Goal: Entertainment & Leisure: Consume media (video, audio)

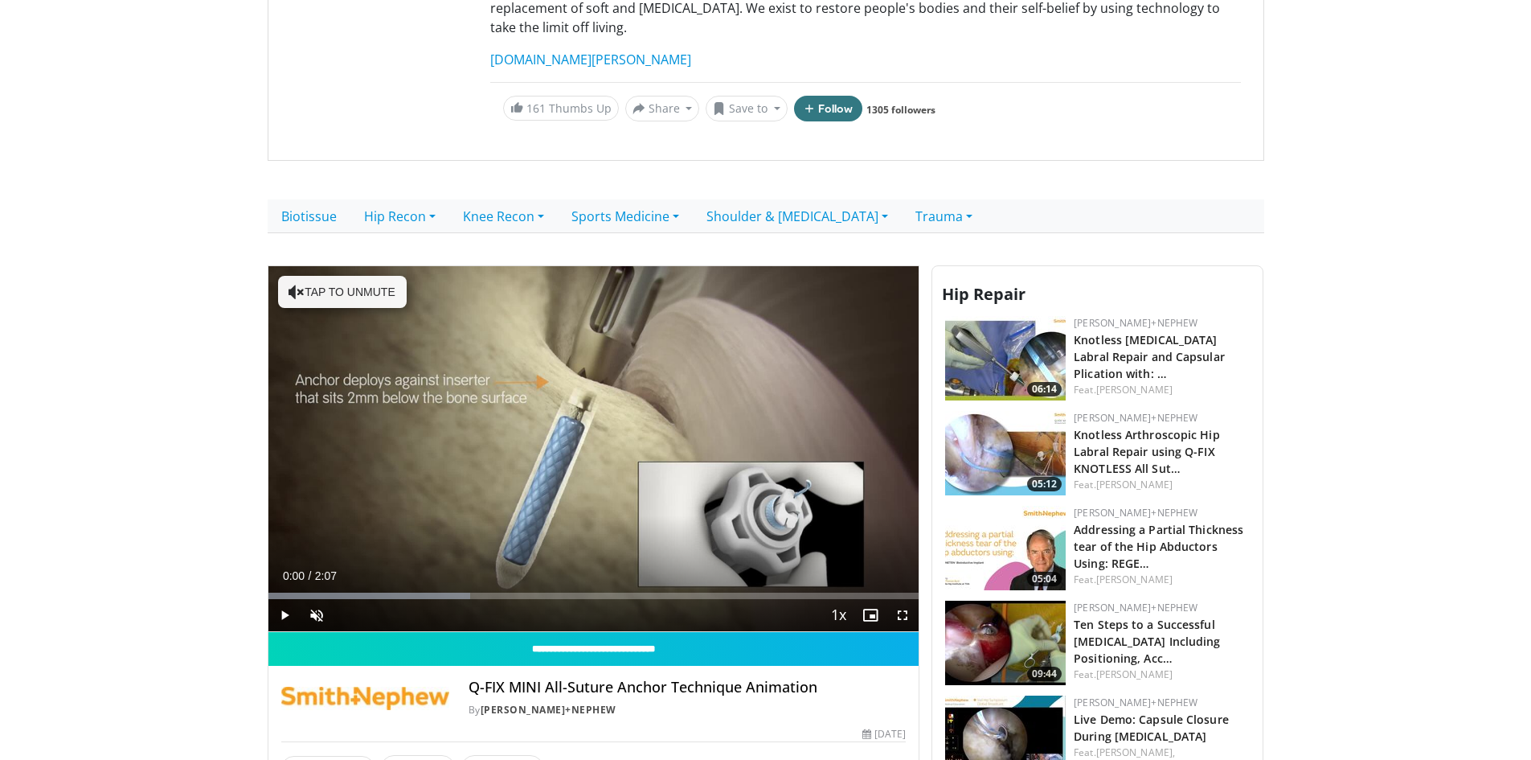
scroll to position [241, 0]
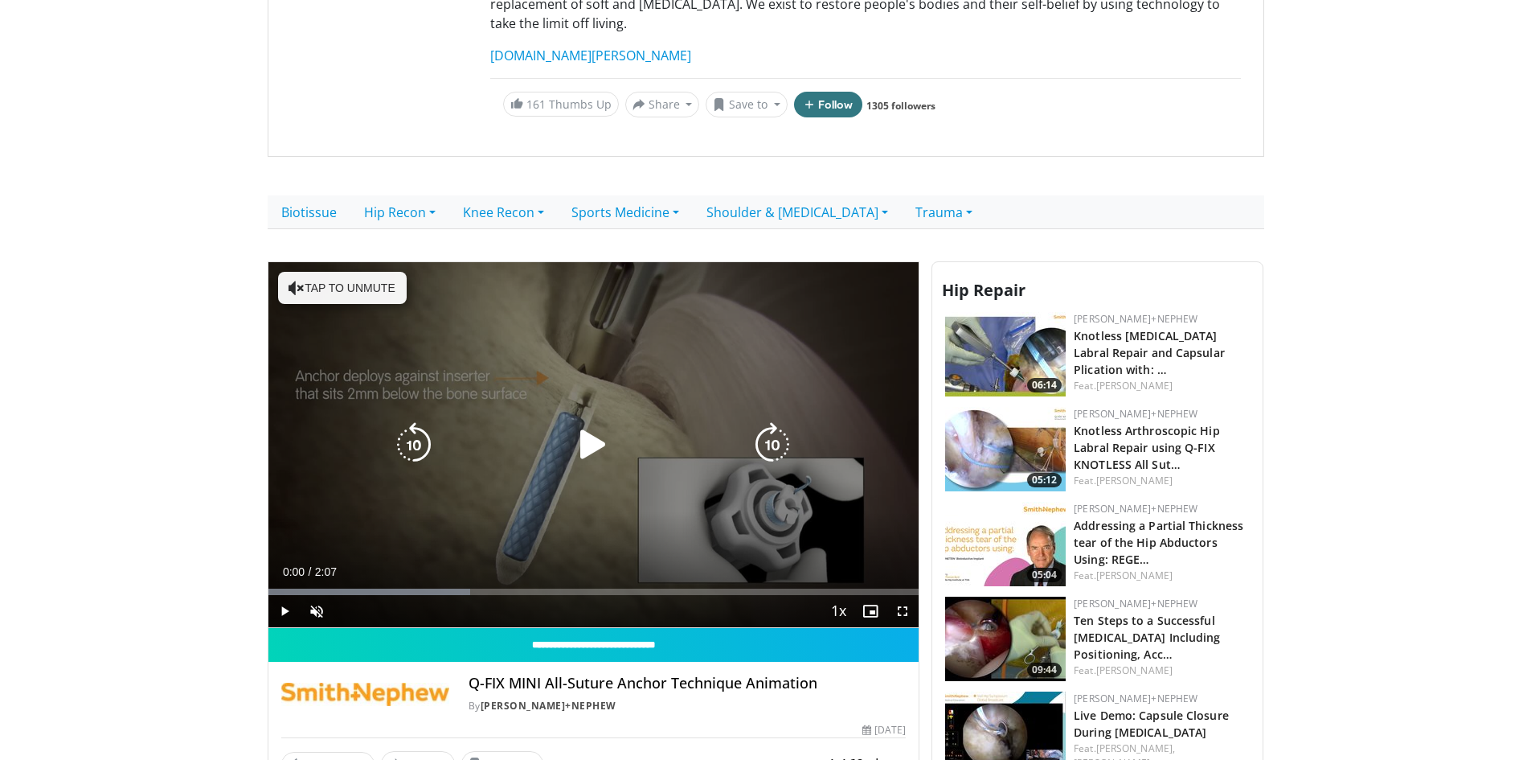
click at [588, 432] on icon "Video Player" at bounding box center [593, 444] width 45 height 45
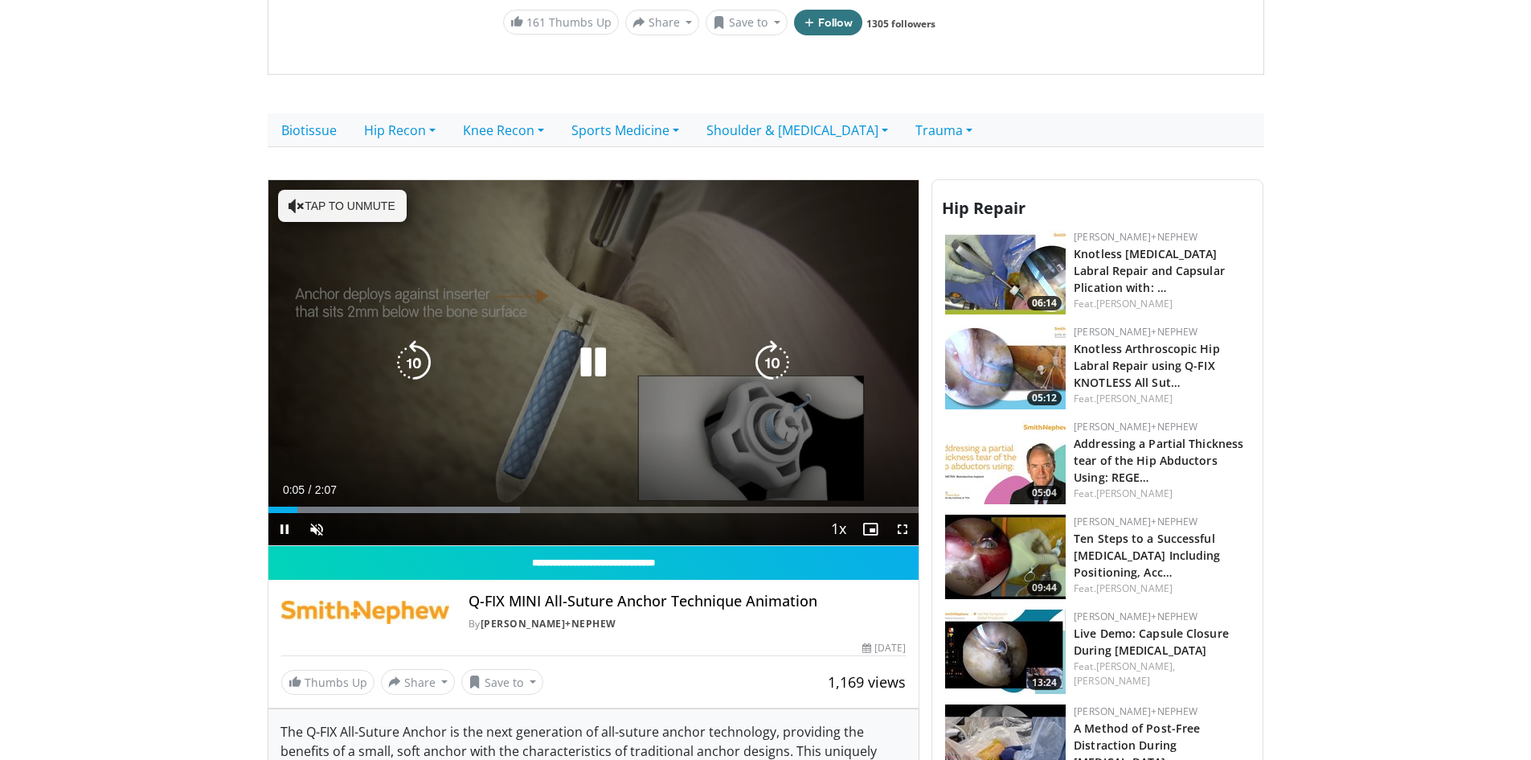
scroll to position [322, 0]
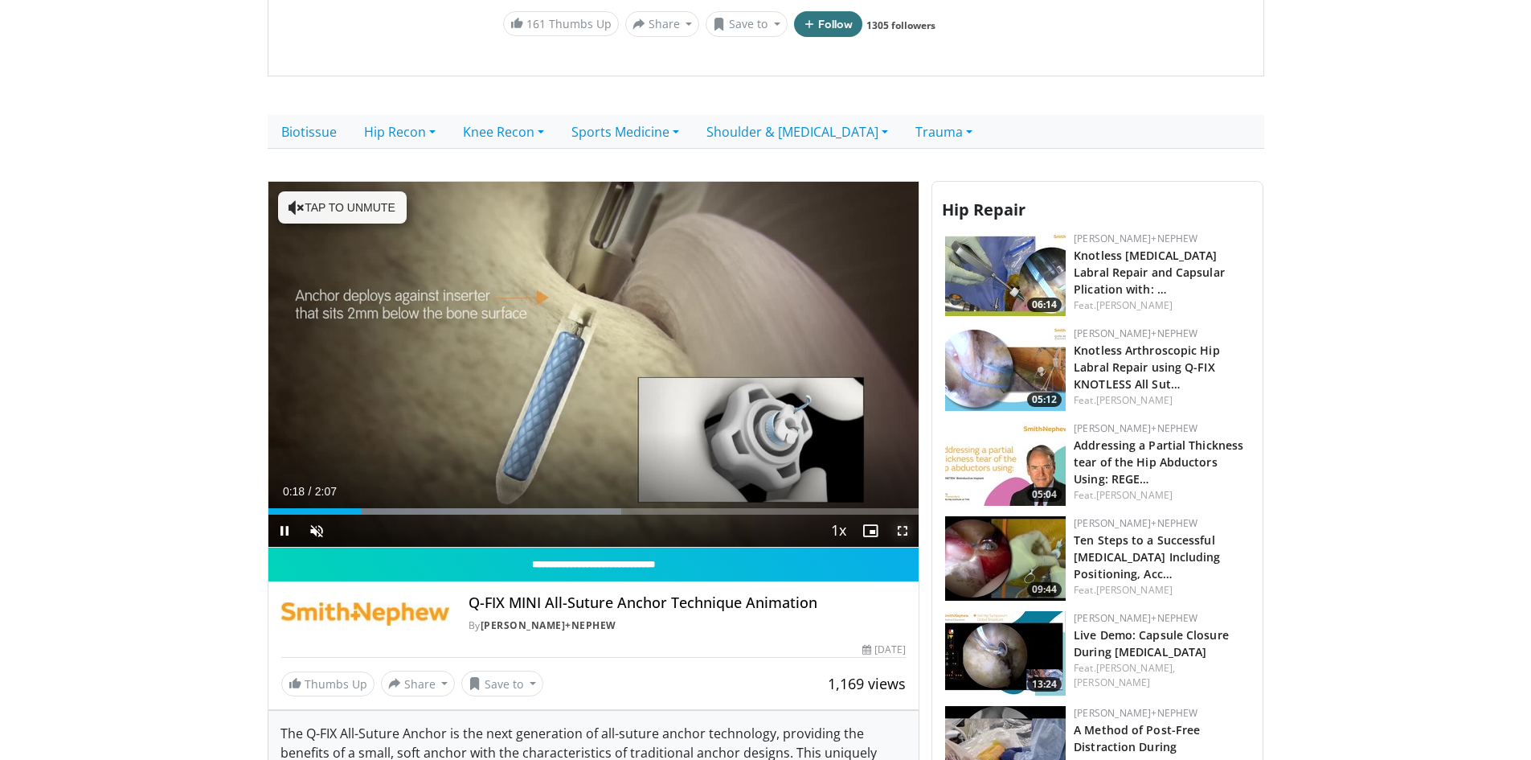
click at [904, 514] on span "Video Player" at bounding box center [903, 530] width 32 height 32
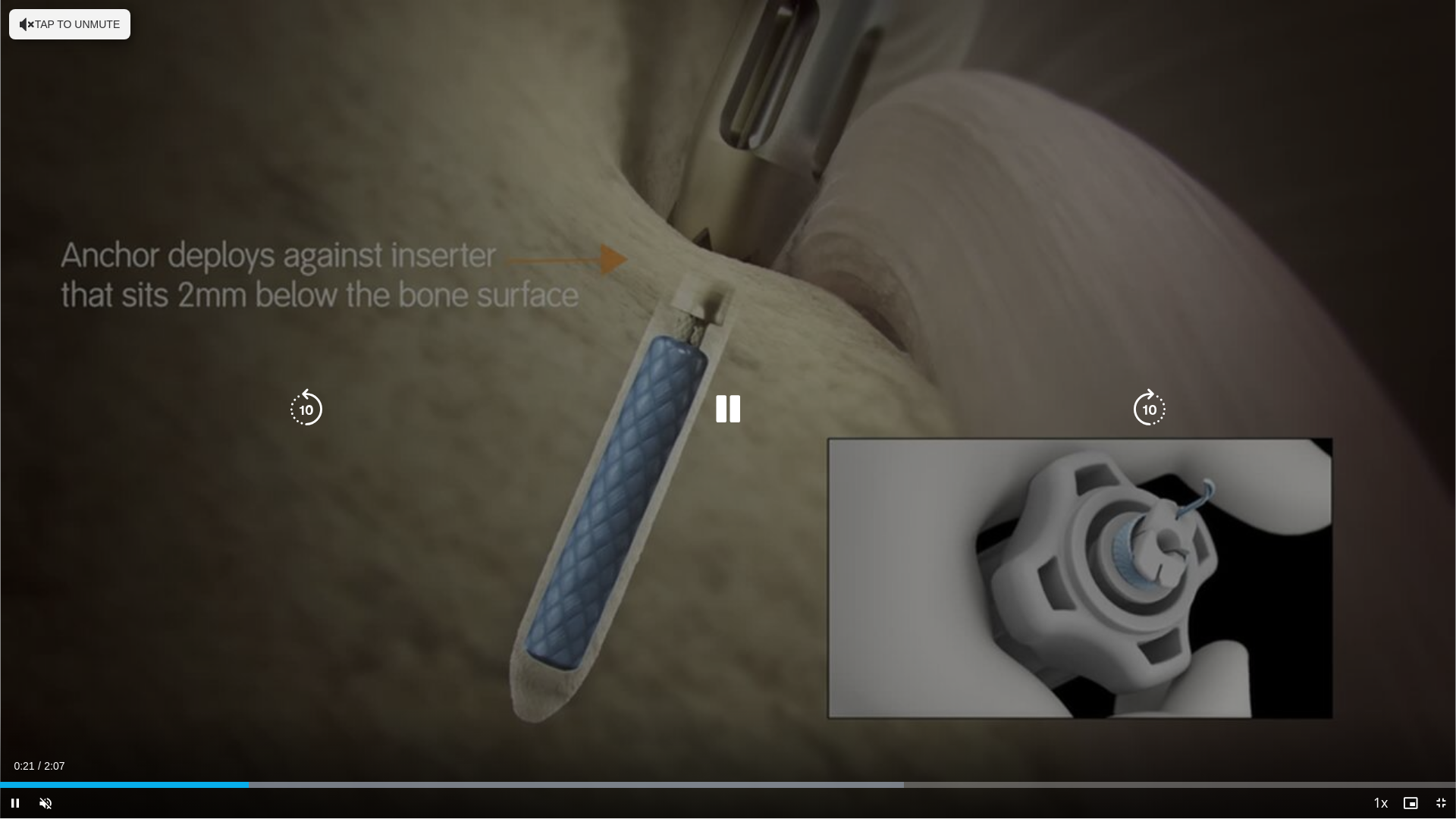
click at [42, 30] on button "Tap to unmute" at bounding box center [70, 25] width 122 height 30
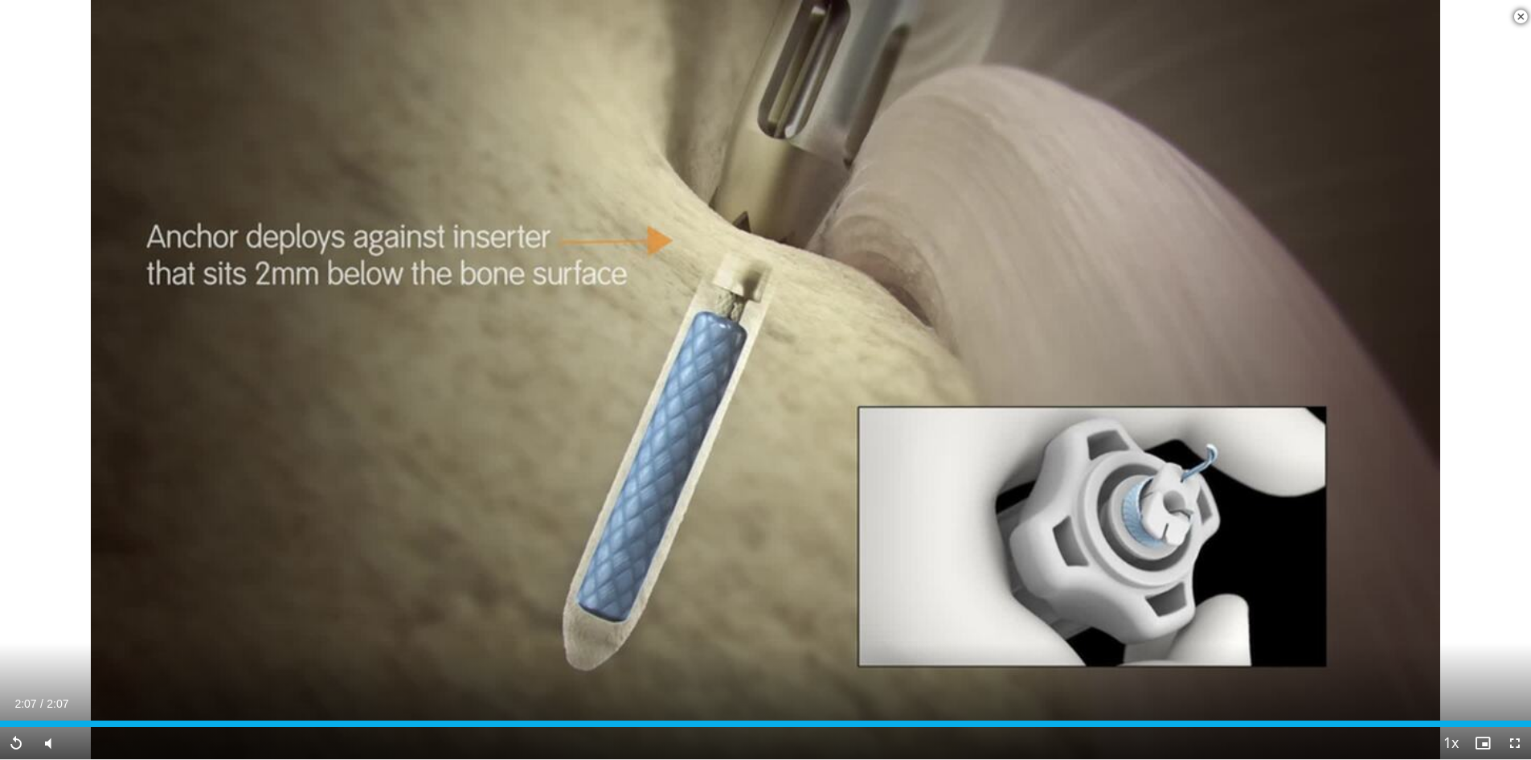
scroll to position [0, 0]
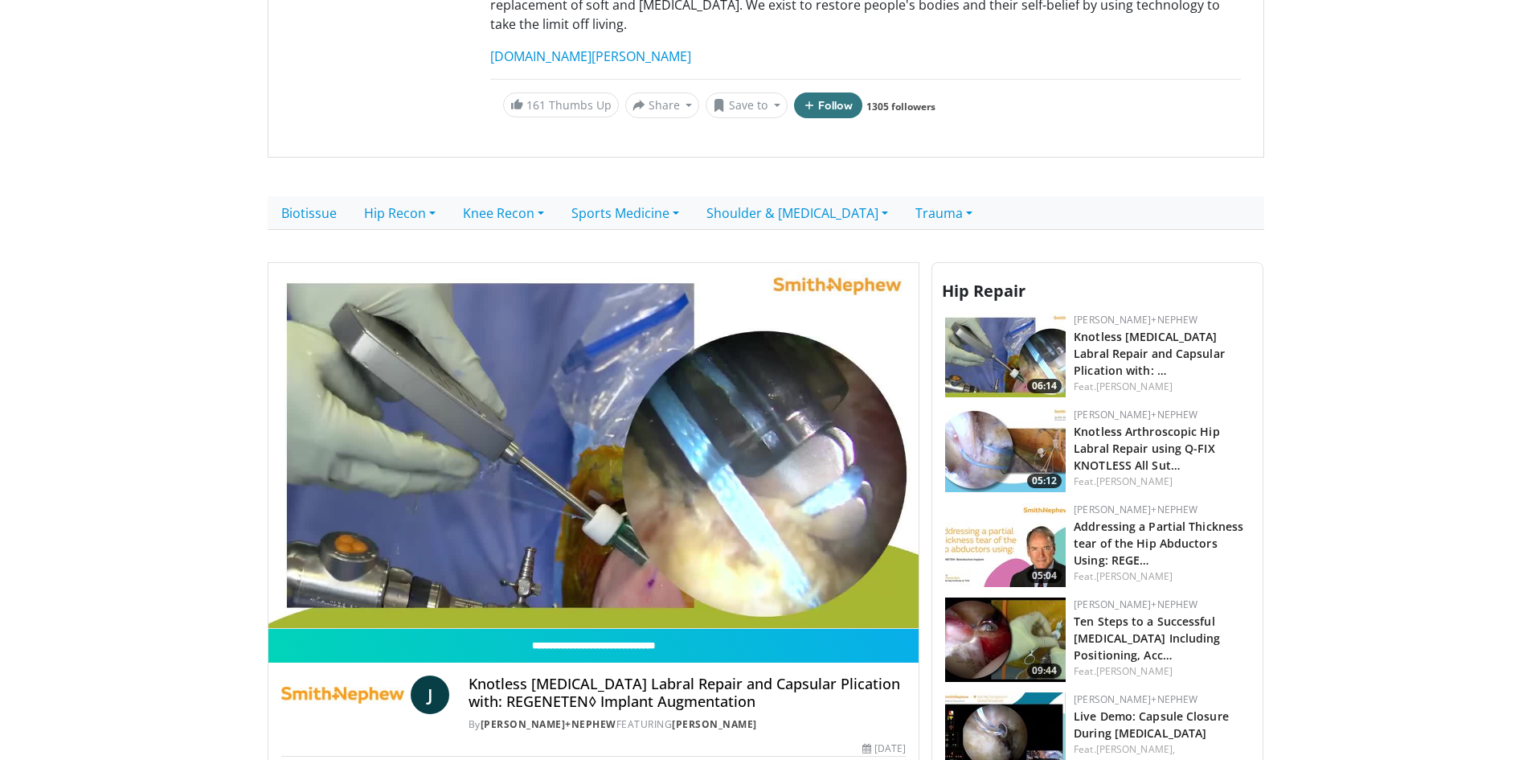
scroll to position [241, 0]
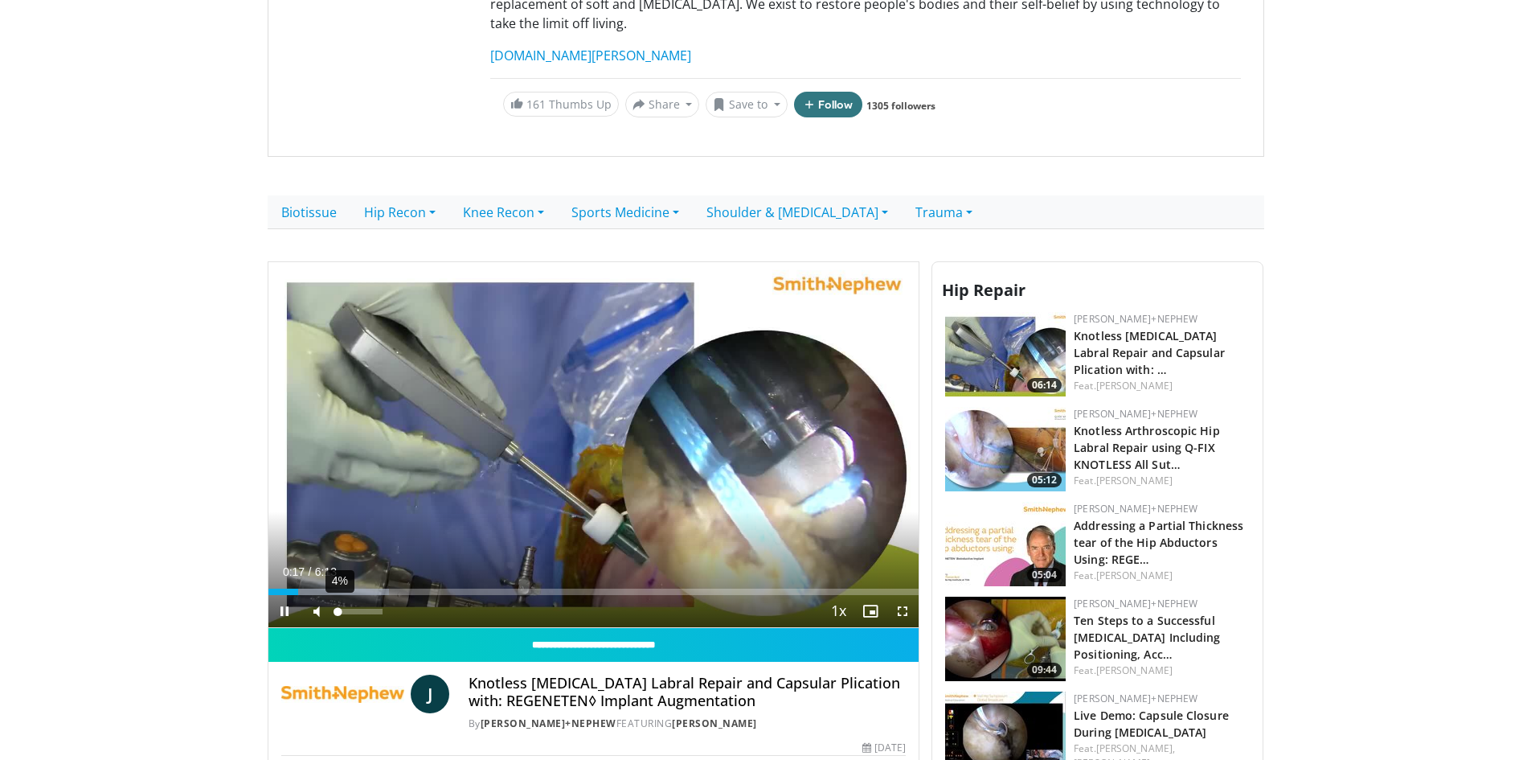
drag, startPoint x: 354, startPoint y: 594, endPoint x: 337, endPoint y: 594, distance: 16.9
click at [337, 609] on div "Volume Level" at bounding box center [338, 612] width 2 height 6
